Goal: Transaction & Acquisition: Purchase product/service

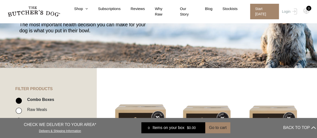
scroll to position [69, 0]
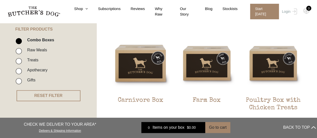
scroll to position [119, 0]
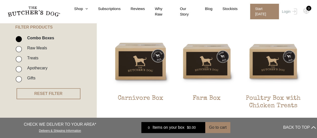
click at [19, 50] on input "Raw Meals" at bounding box center [19, 49] width 6 height 6
checkbox input "true"
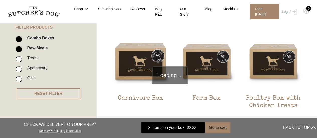
scroll to position [113, 0]
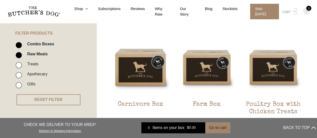
click at [19, 45] on input "Combo Boxes" at bounding box center [19, 45] width 6 height 6
checkbox input "false"
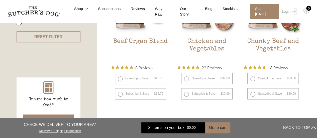
scroll to position [177, 0]
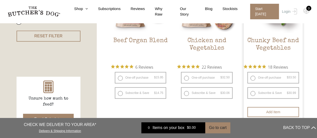
click at [253, 77] on label "One-off purchase $ 33.50 — or subscribe and save 7.5%" at bounding box center [273, 78] width 52 height 12
radio input "true"
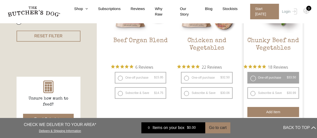
click at [265, 113] on button "Add item" at bounding box center [273, 112] width 52 height 10
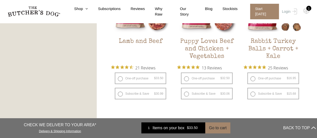
scroll to position [484, 0]
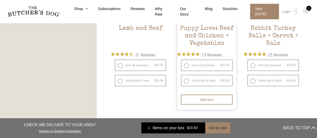
click at [187, 78] on label "Subscribe & Save $ 32.50 Original price was: $32.50. $ 30.06 Current price is: …" at bounding box center [207, 81] width 52 height 12
radio input "true"
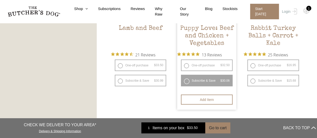
radio input "false"
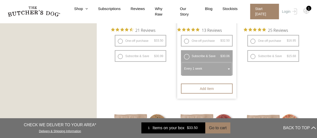
scroll to position [516, 0]
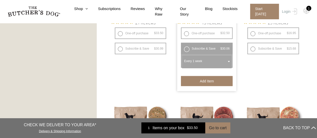
click at [205, 81] on button "Add item" at bounding box center [207, 81] width 52 height 10
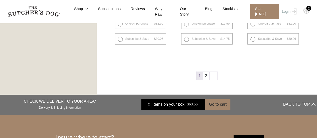
scroll to position [703, 0]
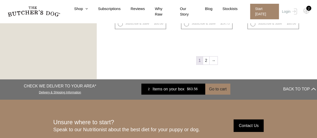
click at [214, 60] on link "→" at bounding box center [214, 61] width 8 height 8
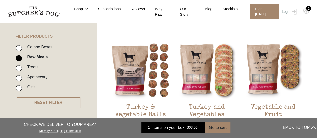
scroll to position [110, 0]
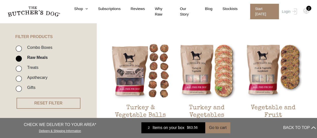
click at [20, 49] on input "Combo Boxes" at bounding box center [19, 49] width 6 height 6
checkbox input "true"
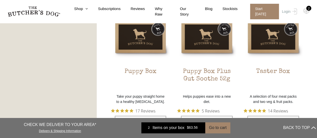
scroll to position [311, 0]
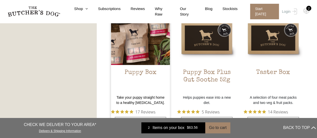
click at [139, 73] on h2 "Puppy Box" at bounding box center [140, 81] width 59 height 24
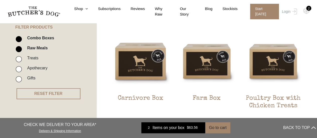
scroll to position [118, 0]
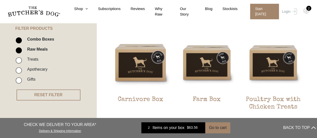
click at [19, 41] on input "Combo Boxes" at bounding box center [19, 40] width 6 height 6
checkbox input "false"
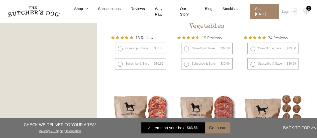
scroll to position [354, 0]
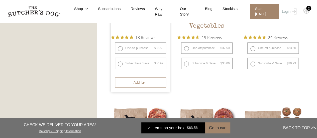
click at [120, 51] on label "One-off purchase $ 33.50 — or subscribe and save 7.5%" at bounding box center [141, 48] width 52 height 12
radio input "true"
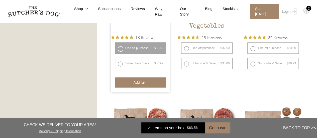
click at [131, 84] on button "Add item" at bounding box center [141, 82] width 52 height 10
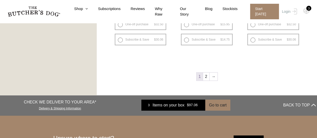
scroll to position [657, 0]
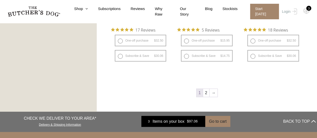
click at [214, 92] on link "→" at bounding box center [214, 93] width 8 height 8
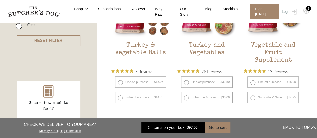
scroll to position [173, 0]
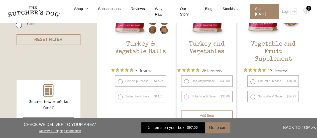
click at [185, 81] on label "One-off purchase $ 32.50 — or subscribe and save 7.5%" at bounding box center [207, 81] width 52 height 12
radio input "true"
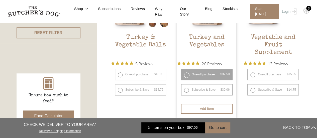
scroll to position [202, 0]
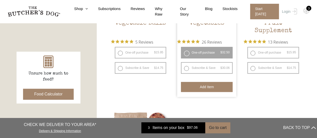
click at [200, 88] on button "Add item" at bounding box center [207, 87] width 52 height 10
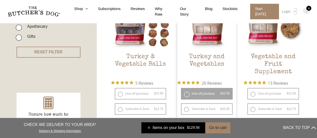
scroll to position [153, 0]
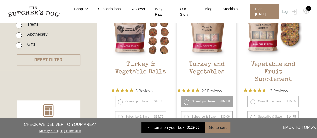
click at [202, 67] on h2 "Turkey and Vegetables" at bounding box center [206, 73] width 59 height 24
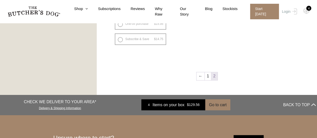
scroll to position [382, 0]
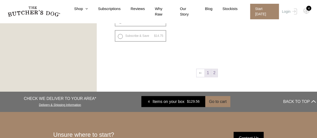
click at [209, 74] on link "1" at bounding box center [208, 73] width 6 height 8
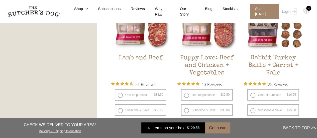
scroll to position [454, 0]
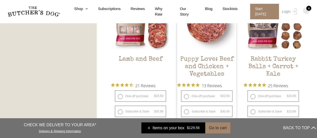
click at [203, 65] on h2 "Puppy Love: Beef and Chicken + Vegetables" at bounding box center [206, 67] width 59 height 24
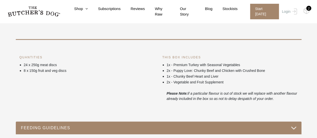
scroll to position [188, 0]
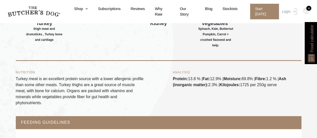
scroll to position [254, 0]
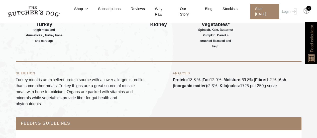
click at [306, 13] on img at bounding box center [306, 11] width 6 height 7
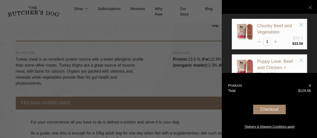
scroll to position [272, 0]
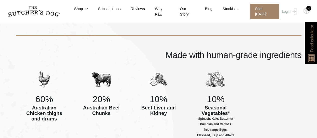
scroll to position [176, 0]
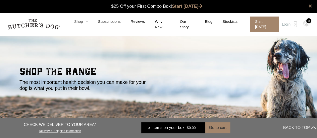
click at [83, 24] on link "Shop" at bounding box center [76, 22] width 24 height 6
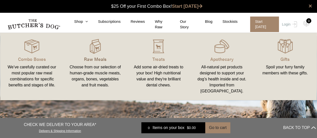
click at [89, 61] on p "Raw Meals" at bounding box center [95, 59] width 51 height 7
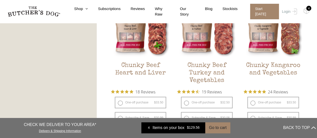
scroll to position [298, 0]
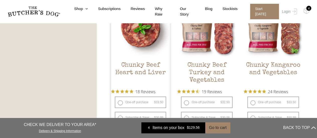
click at [136, 69] on h2 "Chunky Beef Heart and Liver" at bounding box center [140, 74] width 59 height 24
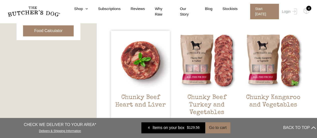
scroll to position [265, 0]
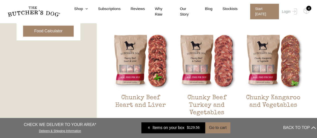
click at [308, 10] on div "4" at bounding box center [308, 8] width 5 height 5
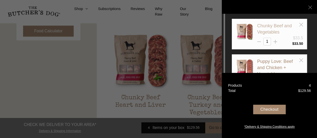
click at [262, 25] on link "Chunky Beef and Vegetables" at bounding box center [274, 28] width 35 height 11
click at [301, 25] on icon at bounding box center [301, 25] width 4 height 4
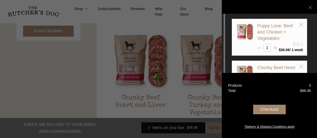
click at [72, 90] on div at bounding box center [158, 69] width 317 height 138
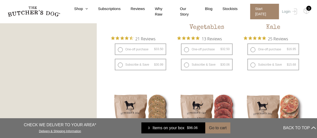
scroll to position [498, 0]
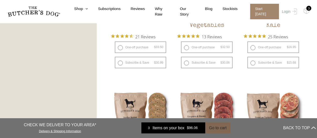
click at [214, 128] on button "Go to cart" at bounding box center [217, 127] width 25 height 11
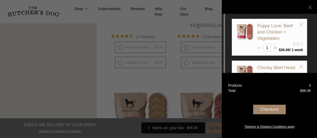
click at [265, 110] on div "Checkout" at bounding box center [269, 110] width 33 height 10
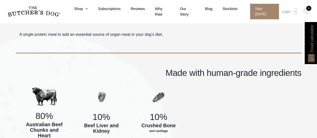
scroll to position [137, 0]
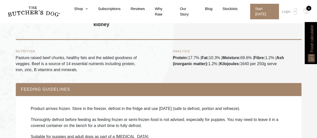
scroll to position [249, 0]
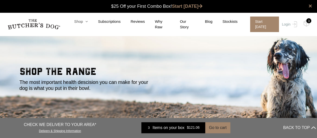
click at [83, 24] on link "Shop" at bounding box center [76, 22] width 24 height 6
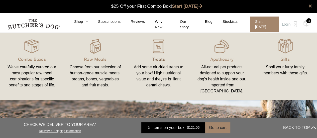
click at [158, 60] on p "Treats" at bounding box center [158, 59] width 51 height 7
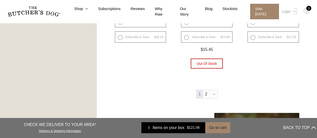
scroll to position [670, 0]
click at [206, 94] on link "2" at bounding box center [206, 94] width 6 height 8
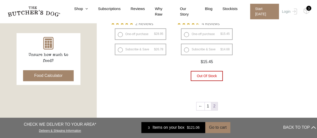
scroll to position [222, 0]
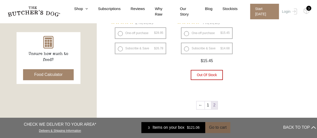
click at [205, 127] on button "Go to cart" at bounding box center [217, 127] width 25 height 11
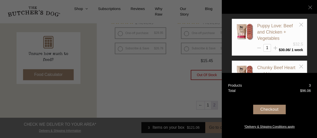
click at [169, 97] on div at bounding box center [158, 69] width 317 height 138
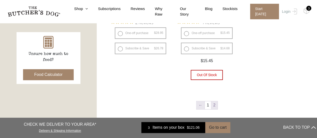
click at [200, 104] on link "←" at bounding box center [201, 105] width 8 height 8
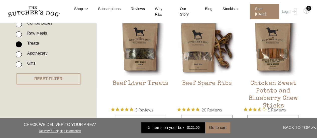
scroll to position [135, 0]
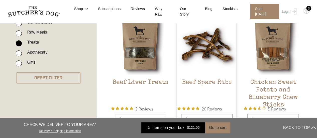
click at [213, 83] on h2 "Beef Spare Ribs" at bounding box center [206, 91] width 59 height 24
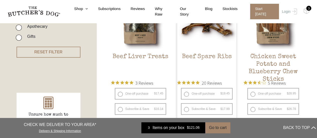
scroll to position [163, 0]
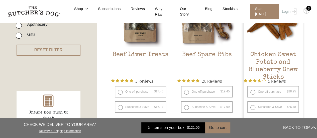
click at [277, 60] on h2 "Chicken Sweet Potato and Blueberry Chew Sticks" at bounding box center [273, 63] width 59 height 24
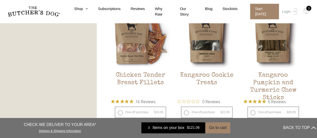
scroll to position [302, 0]
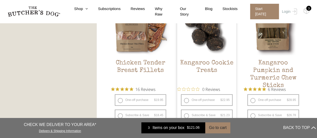
click at [213, 79] on h2 "Kangaroo Cookie Treats" at bounding box center [206, 71] width 59 height 24
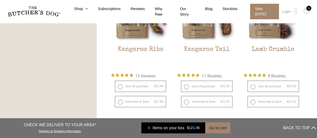
scroll to position [464, 0]
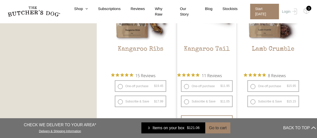
click at [213, 48] on h2 "Kangaroo Tail" at bounding box center [206, 57] width 59 height 24
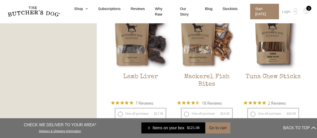
scroll to position [583, 0]
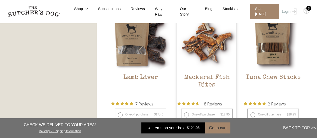
click at [209, 80] on h2 "Mackerel Fish Bites" at bounding box center [206, 86] width 59 height 24
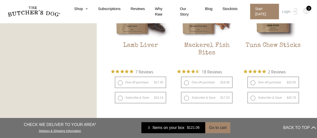
scroll to position [613, 0]
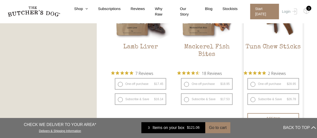
click at [283, 47] on h2 "Tuna Chew Sticks" at bounding box center [273, 55] width 59 height 24
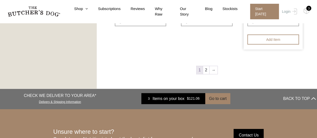
scroll to position [692, 0]
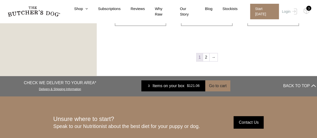
click at [215, 58] on link "→" at bounding box center [214, 57] width 8 height 8
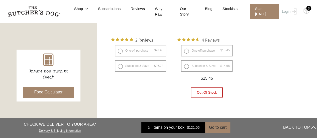
scroll to position [204, 0]
click at [0, 0] on img at bounding box center [0, 0] width 0 height 0
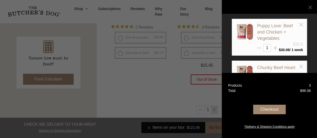
scroll to position [217, 0]
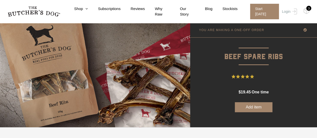
scroll to position [31, 0]
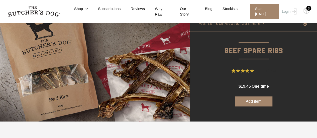
click at [257, 103] on button "Add item" at bounding box center [254, 102] width 38 height 10
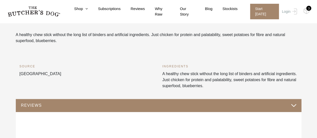
scroll to position [153, 0]
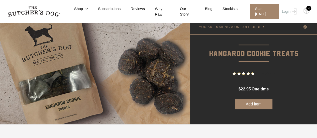
scroll to position [29, 0]
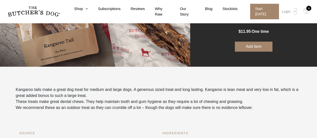
scroll to position [87, 0]
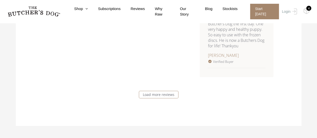
scroll to position [612, 0]
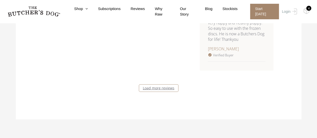
click at [156, 88] on link "Load more reviews" at bounding box center [159, 88] width 40 height 8
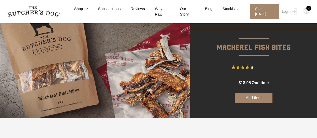
scroll to position [36, 0]
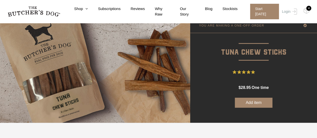
scroll to position [28, 0]
